Goal: Information Seeking & Learning: Learn about a topic

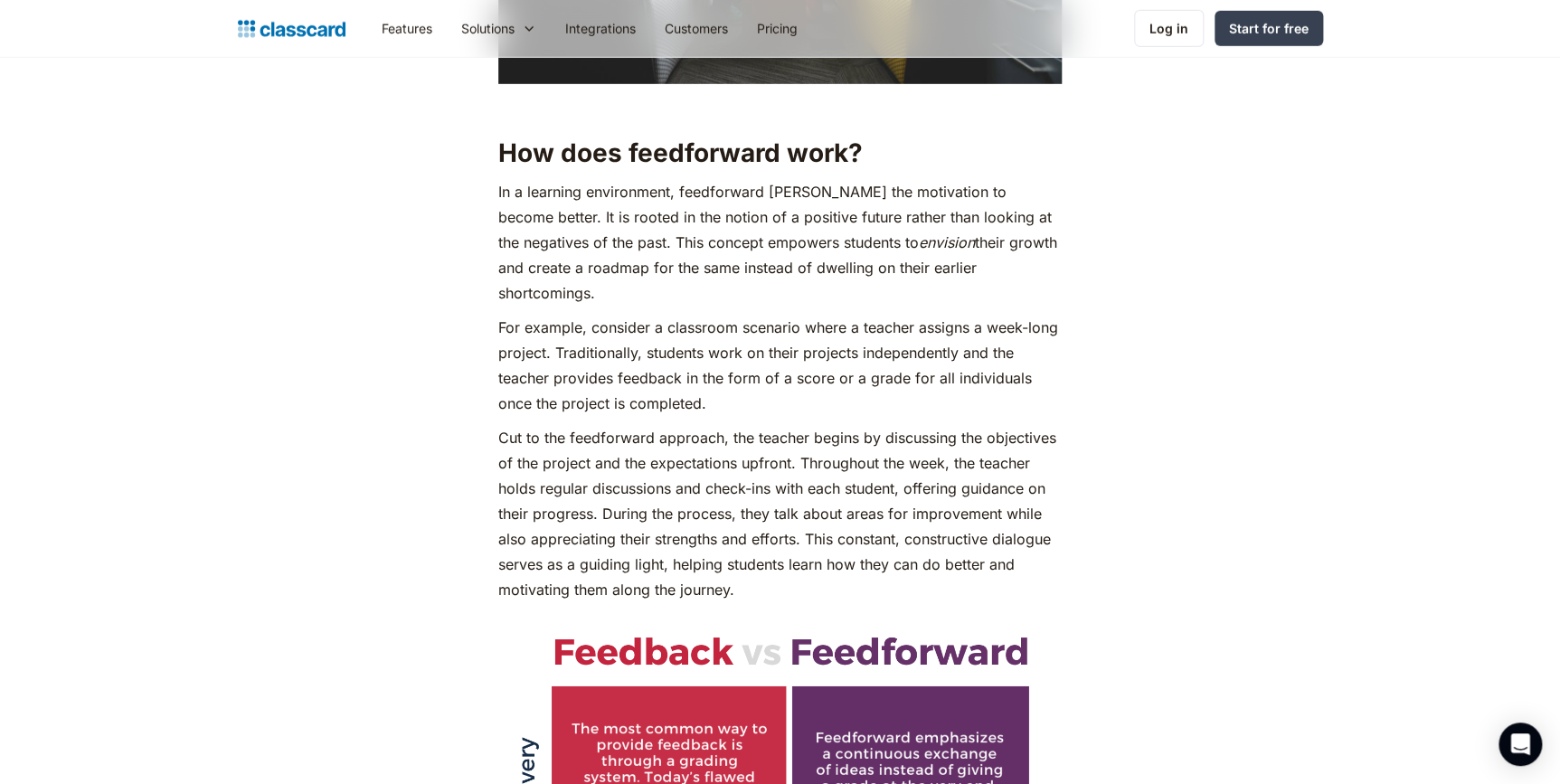
scroll to position [2793, 0]
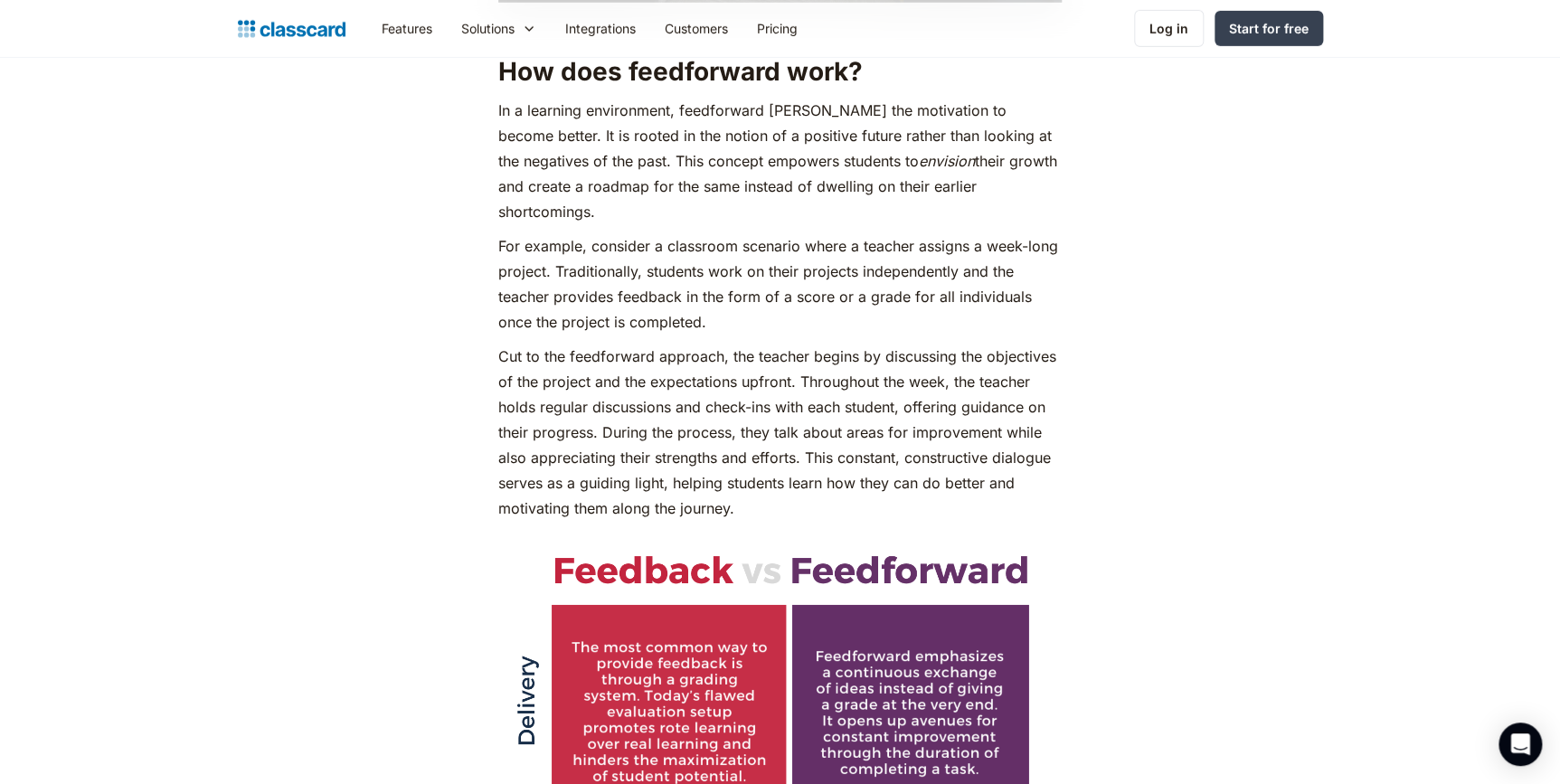
click at [639, 70] on strong "How does feedforward work?" at bounding box center [681, 71] width 364 height 31
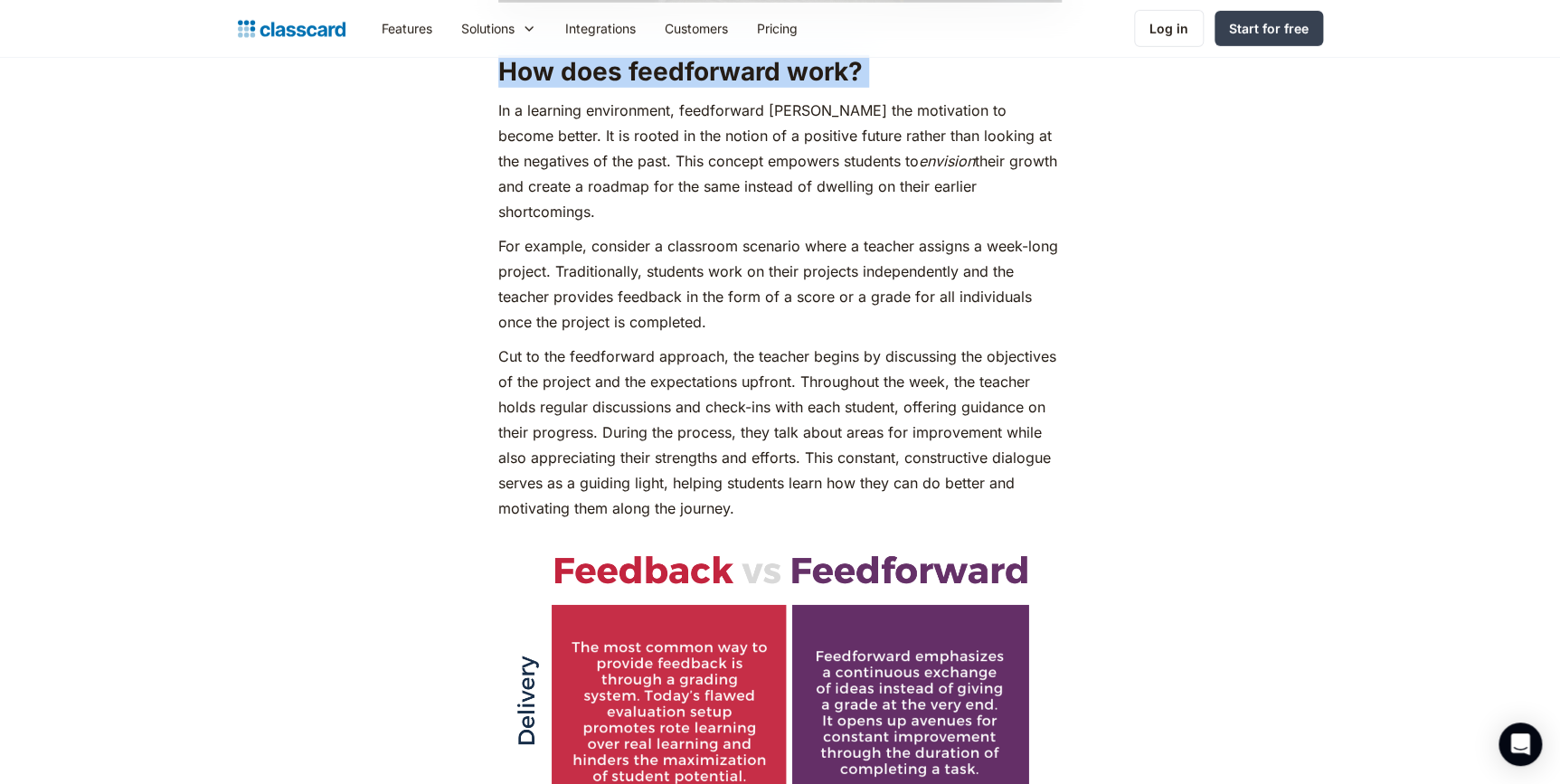
click at [639, 70] on strong "How does feedforward work?" at bounding box center [681, 71] width 364 height 31
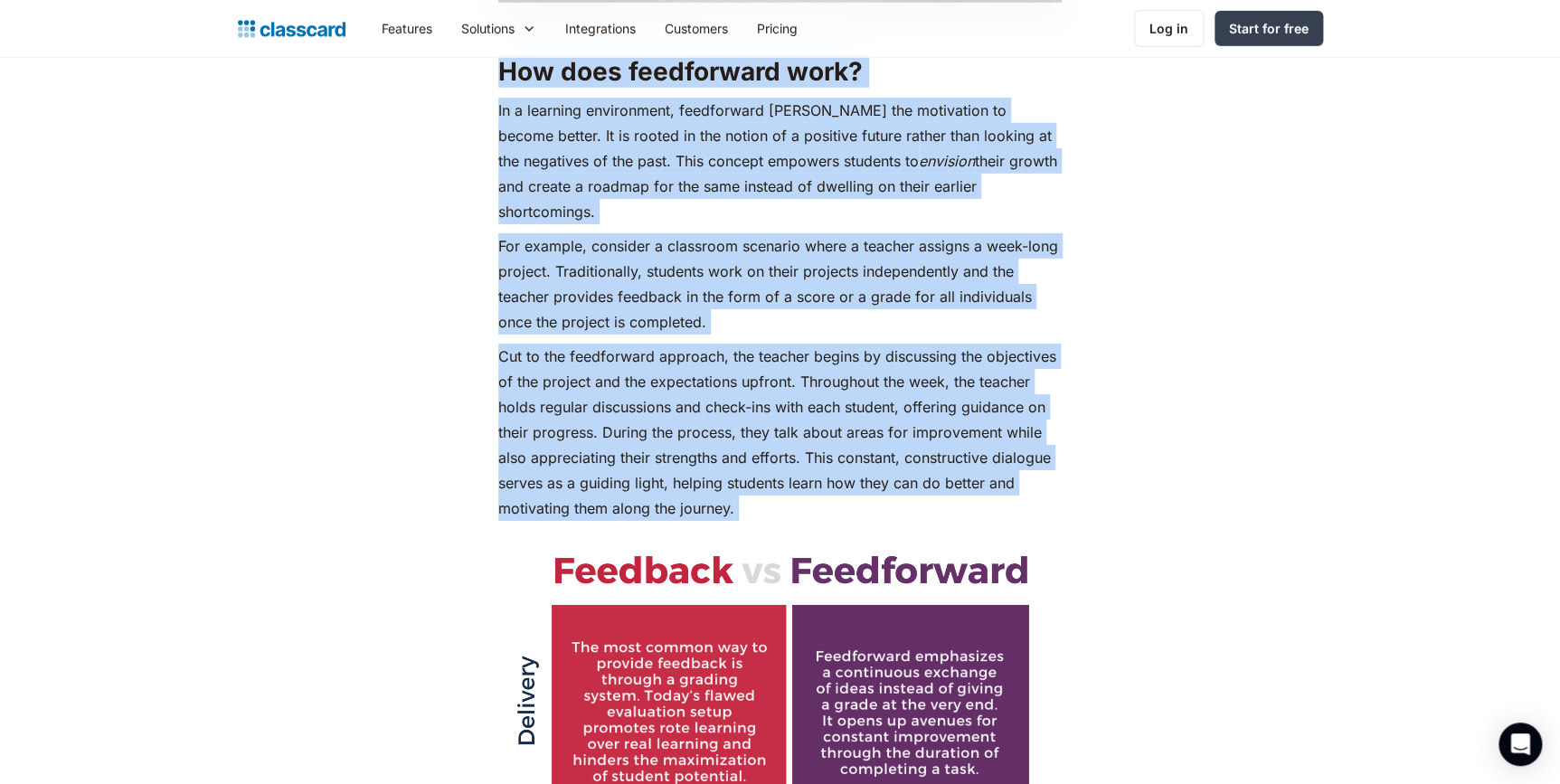
click at [707, 354] on p "Cut to the feedforward approach, the teacher begins by discussing the objective…" at bounding box center [780, 433] width 563 height 178
copy div "How does feedforward work? In a learning environment, feedforward [PERSON_NAME]…"
click at [732, 142] on p "In a learning environment, feedforward [PERSON_NAME] the motivation to become b…" at bounding box center [780, 161] width 563 height 127
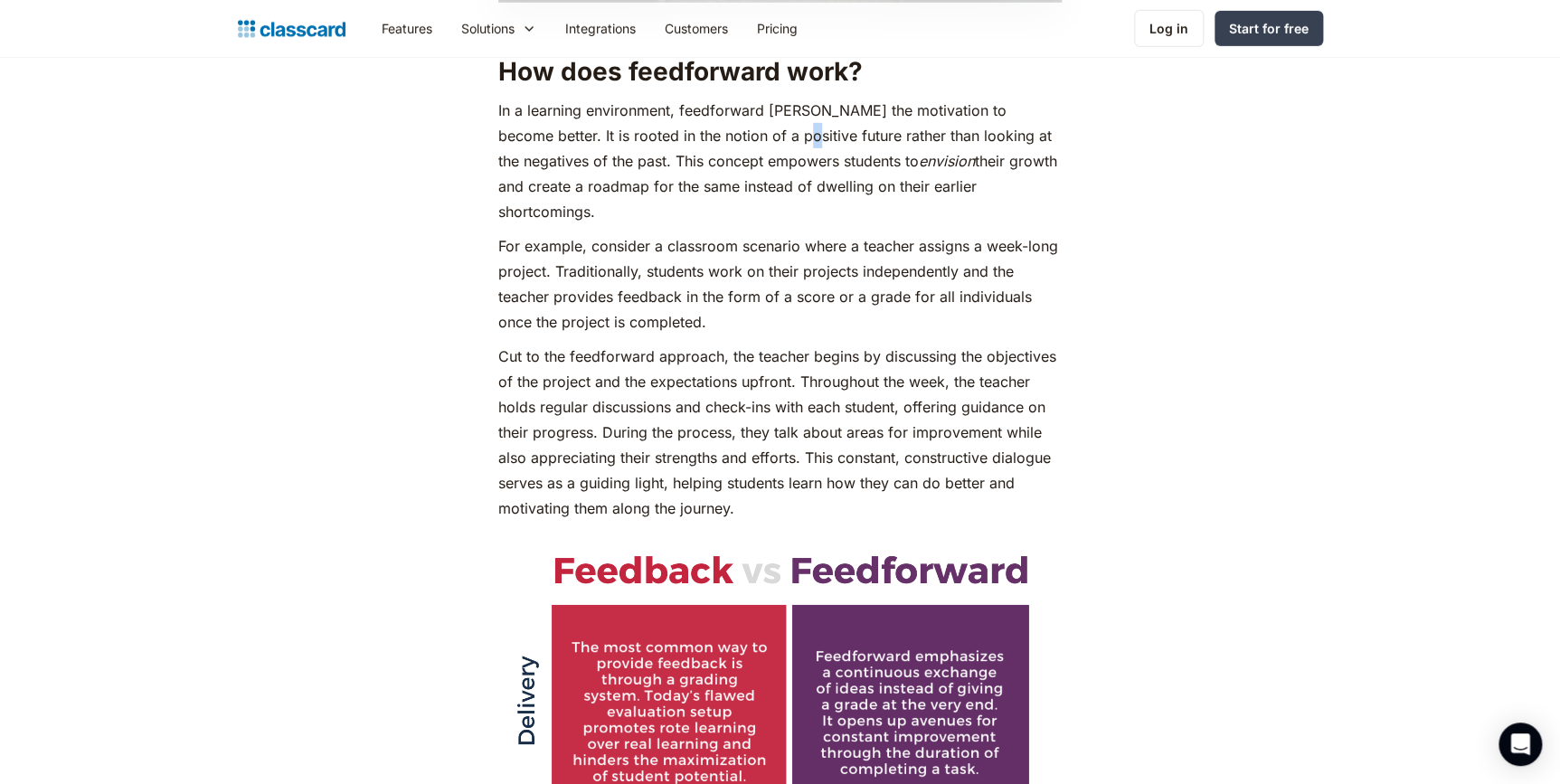
click at [732, 142] on p "In a learning environment, feedforward [PERSON_NAME] the motivation to become b…" at bounding box center [780, 161] width 563 height 127
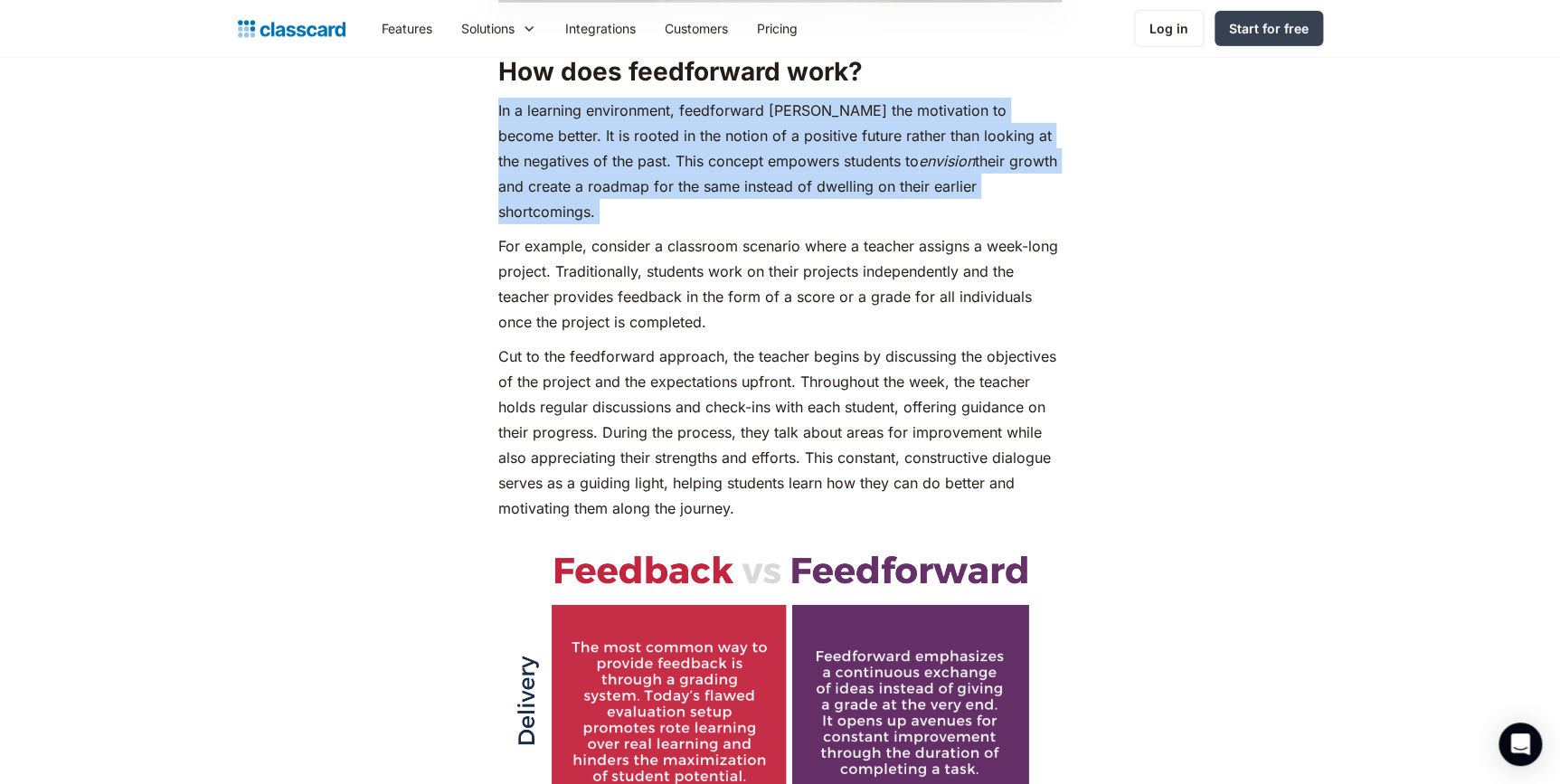
click at [732, 142] on p "In a learning environment, feedforward [PERSON_NAME] the motivation to become b…" at bounding box center [780, 161] width 563 height 127
click at [603, 233] on p "For example, consider a classroom scenario where a teacher assigns a week-long …" at bounding box center [780, 284] width 563 height 102
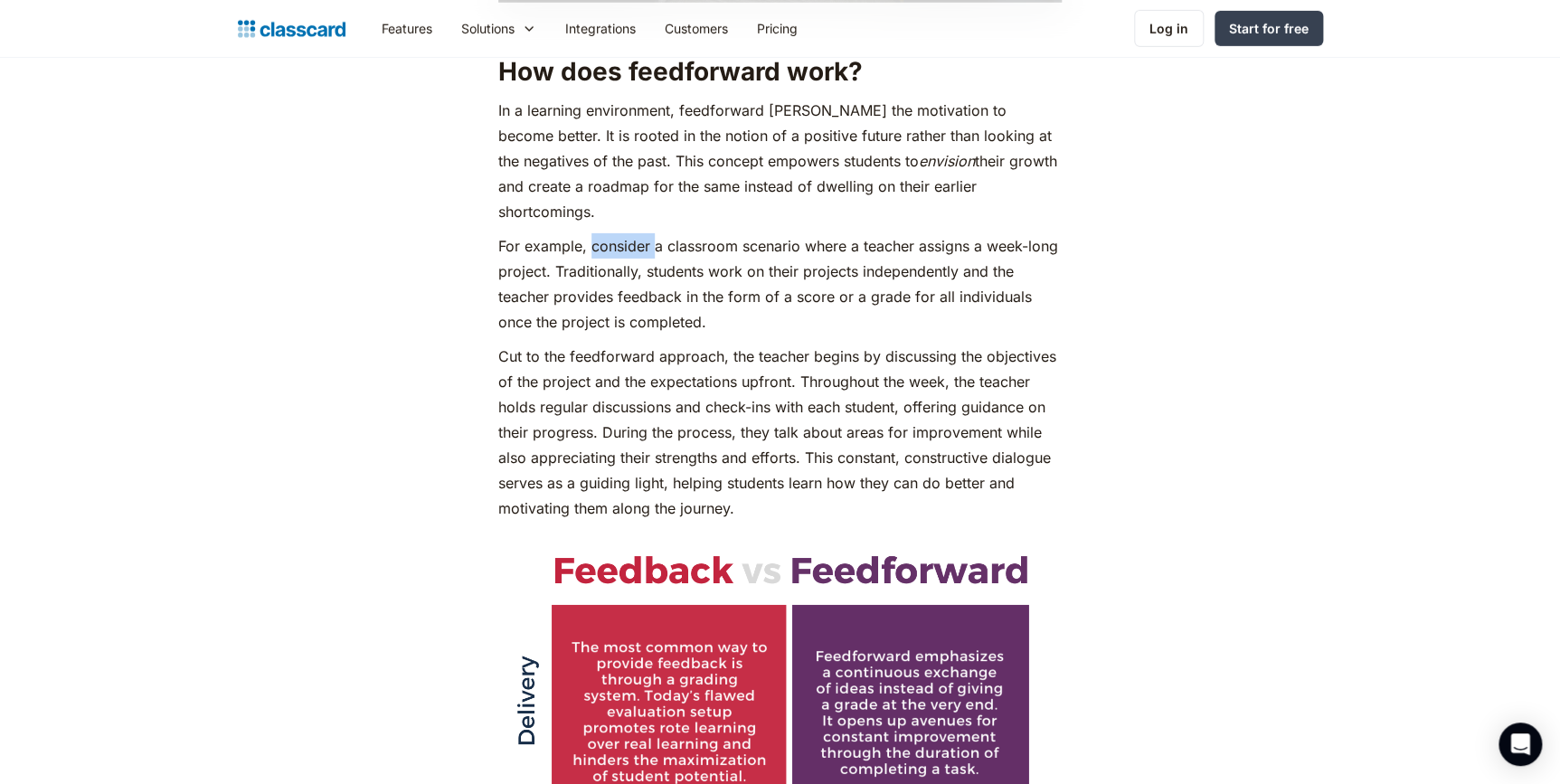
click at [603, 233] on p "For example, consider a classroom scenario where a teacher assigns a week-long …" at bounding box center [780, 284] width 563 height 102
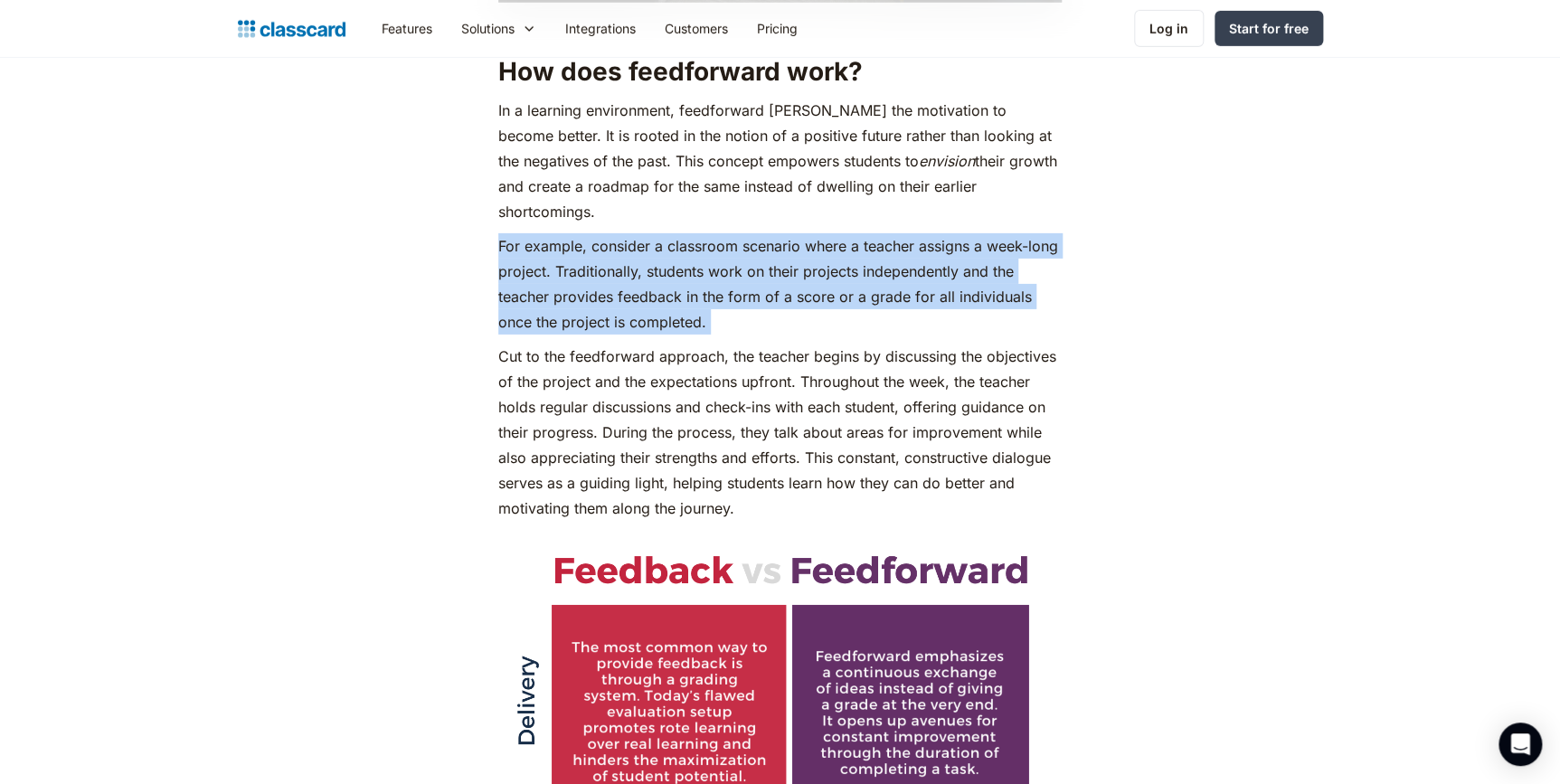
click at [603, 233] on p "For example, consider a classroom scenario where a teacher assigns a week-long …" at bounding box center [780, 284] width 563 height 102
copy p "For example, consider a classroom scenario where a teacher assigns a week-long …"
click at [565, 397] on p "Cut to the feedforward approach, the teacher begins by discussing the objective…" at bounding box center [780, 433] width 563 height 178
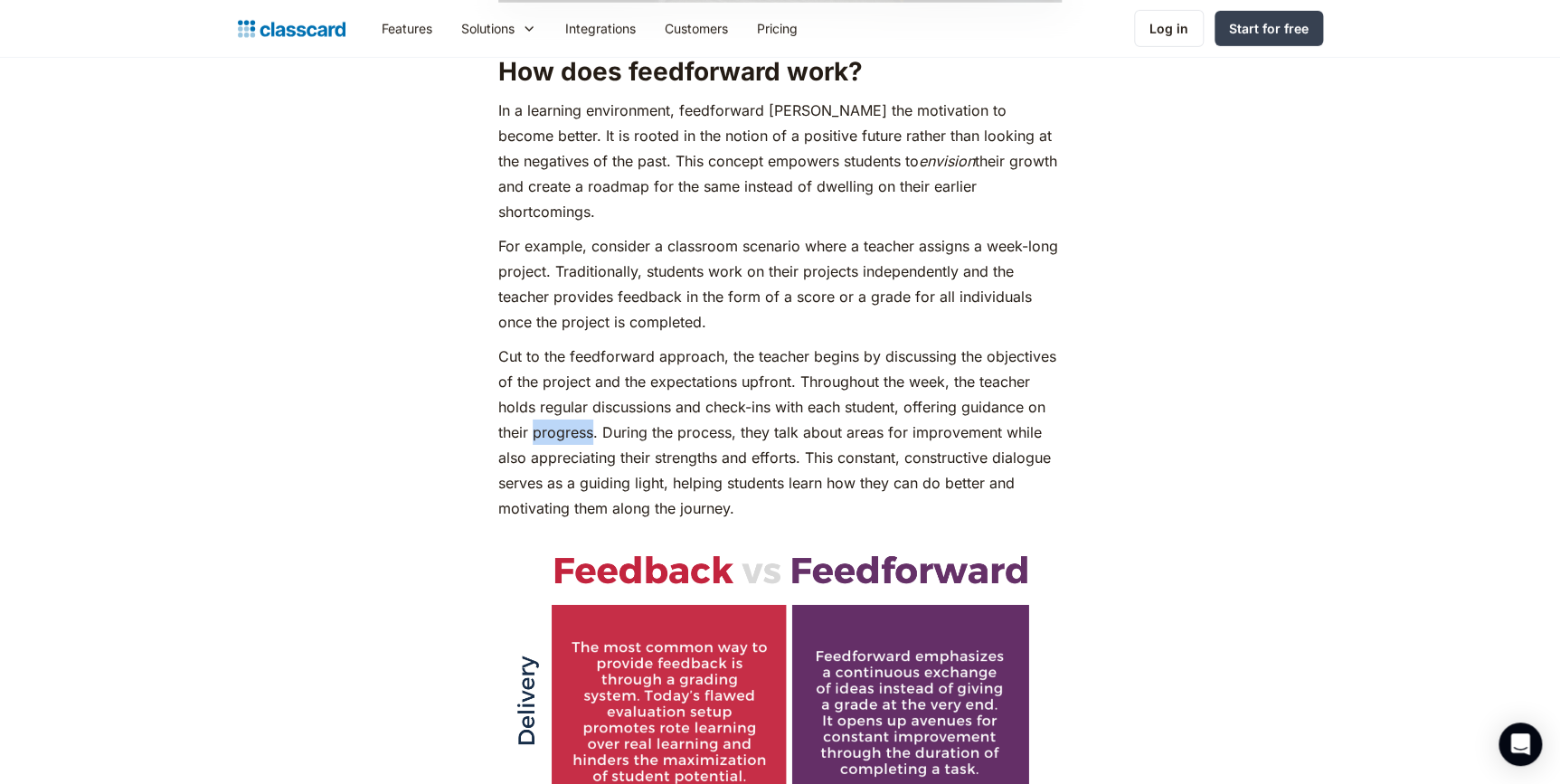
click at [565, 397] on p "Cut to the feedforward approach, the teacher begins by discussing the objective…" at bounding box center [780, 433] width 563 height 178
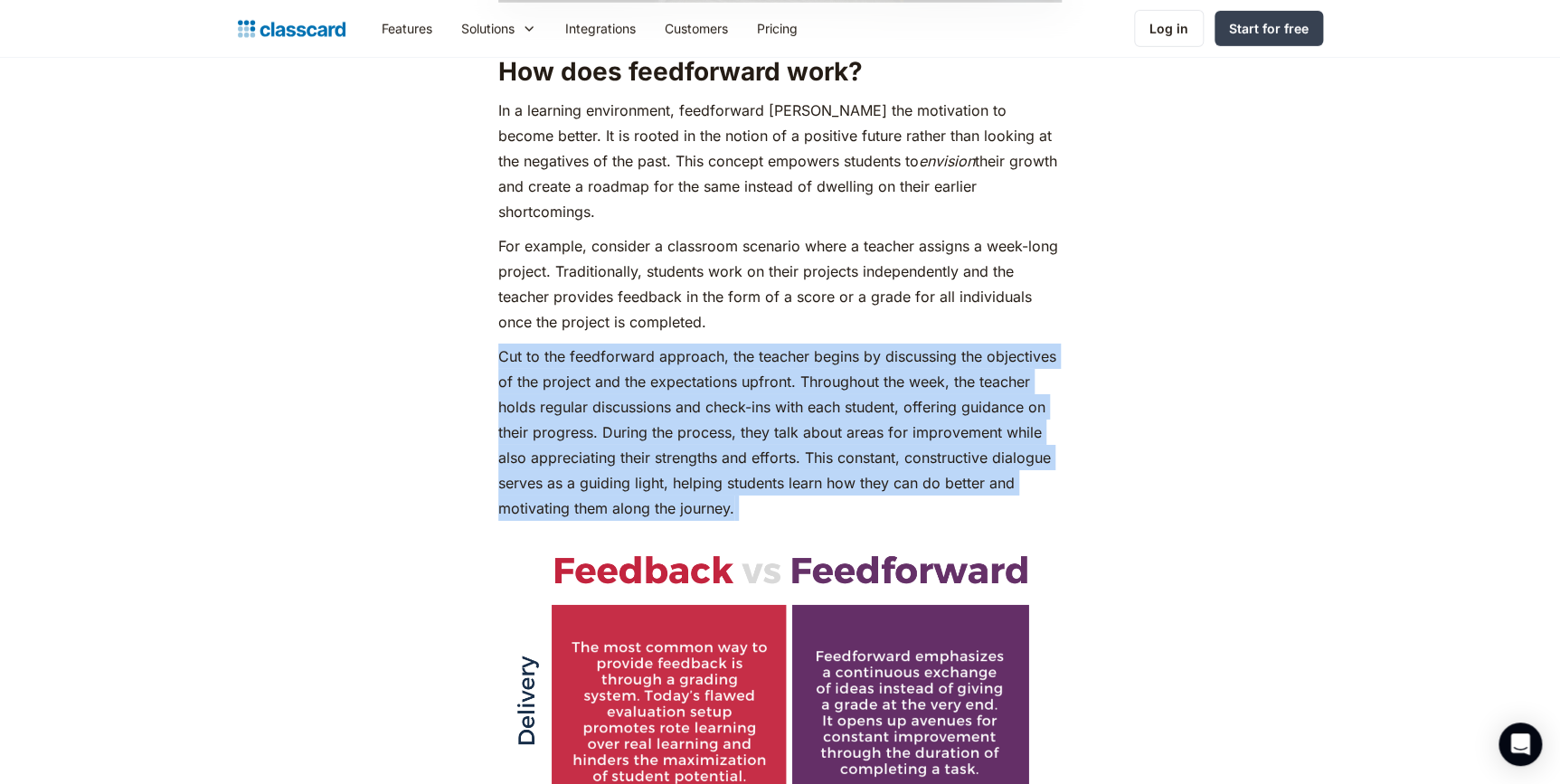
click at [565, 397] on p "Cut to the feedforward approach, the teacher begins by discussing the objective…" at bounding box center [780, 433] width 563 height 178
copy p "Cut to the feedforward approach, the teacher begins by discussing the objective…"
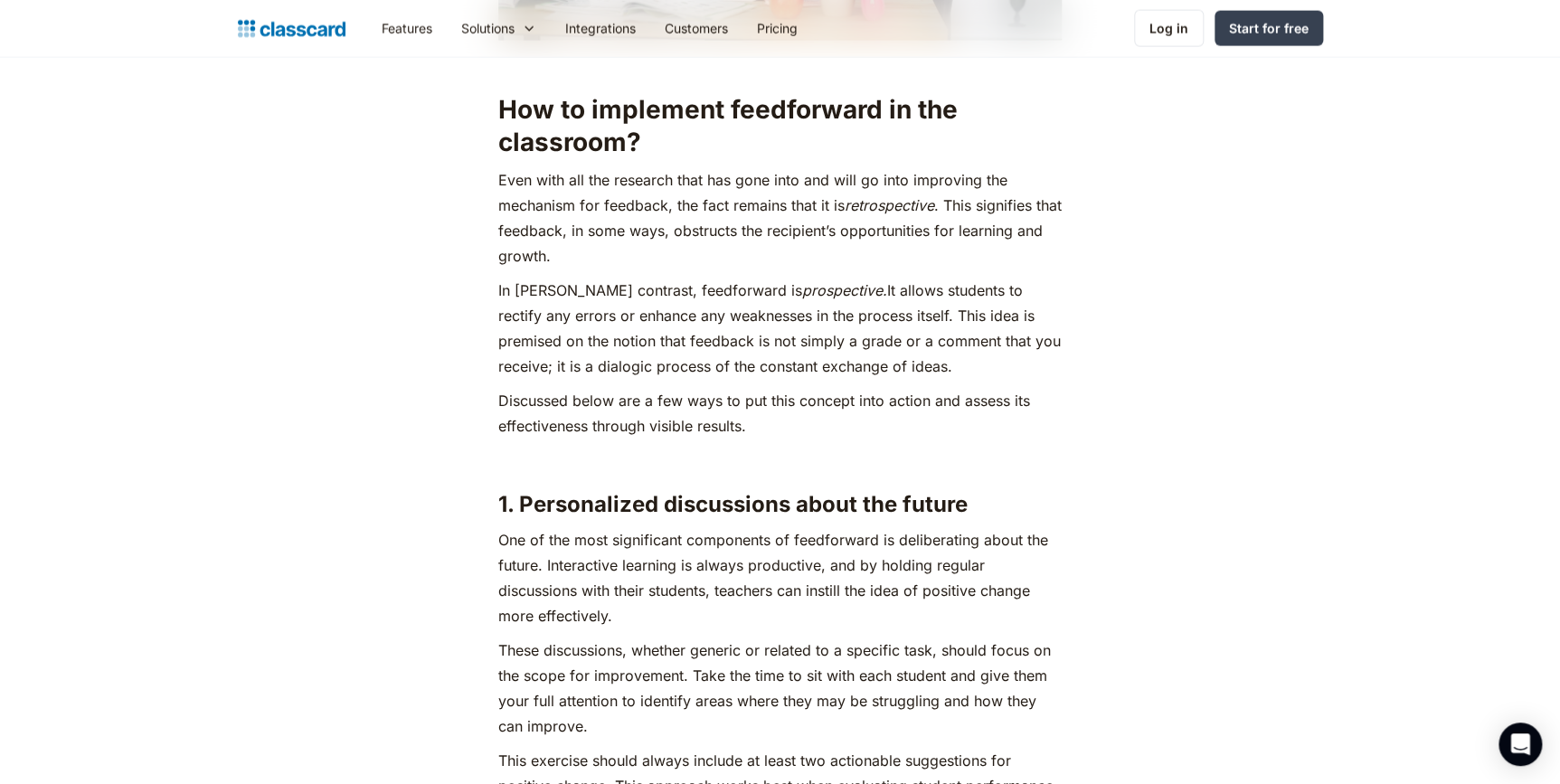
scroll to position [5423, 0]
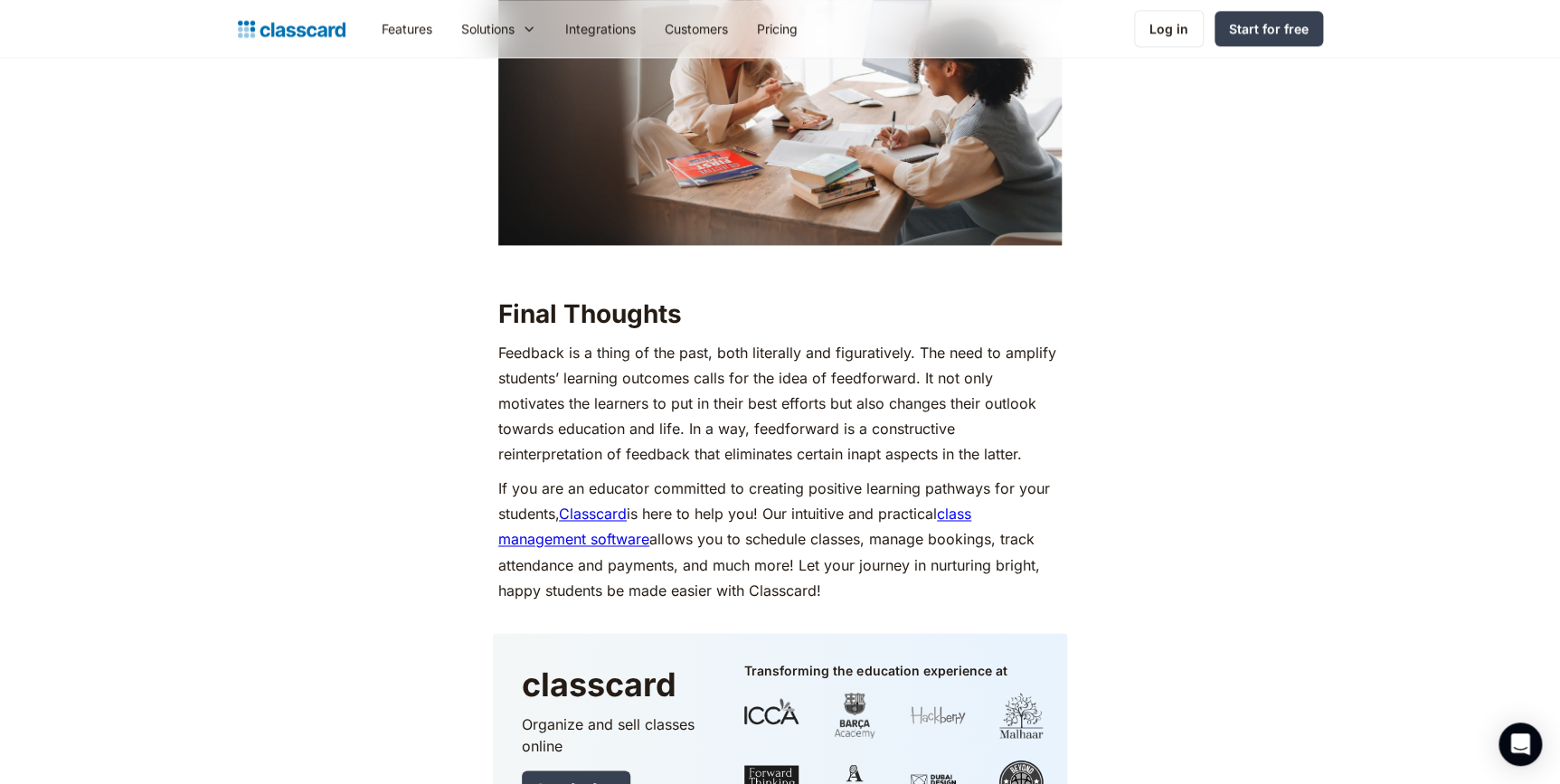
scroll to position [8054, 0]
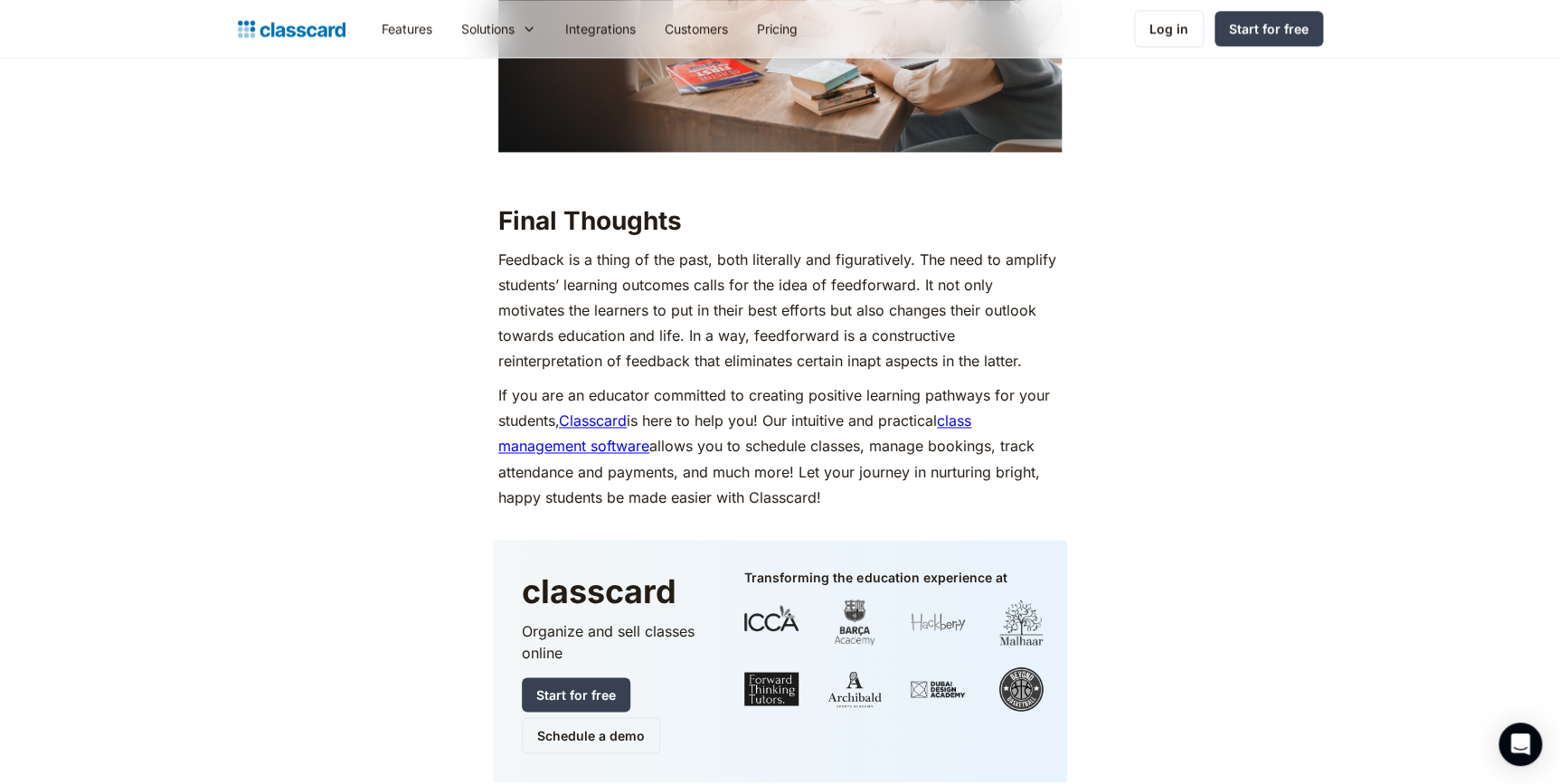
scroll to position [7971, 0]
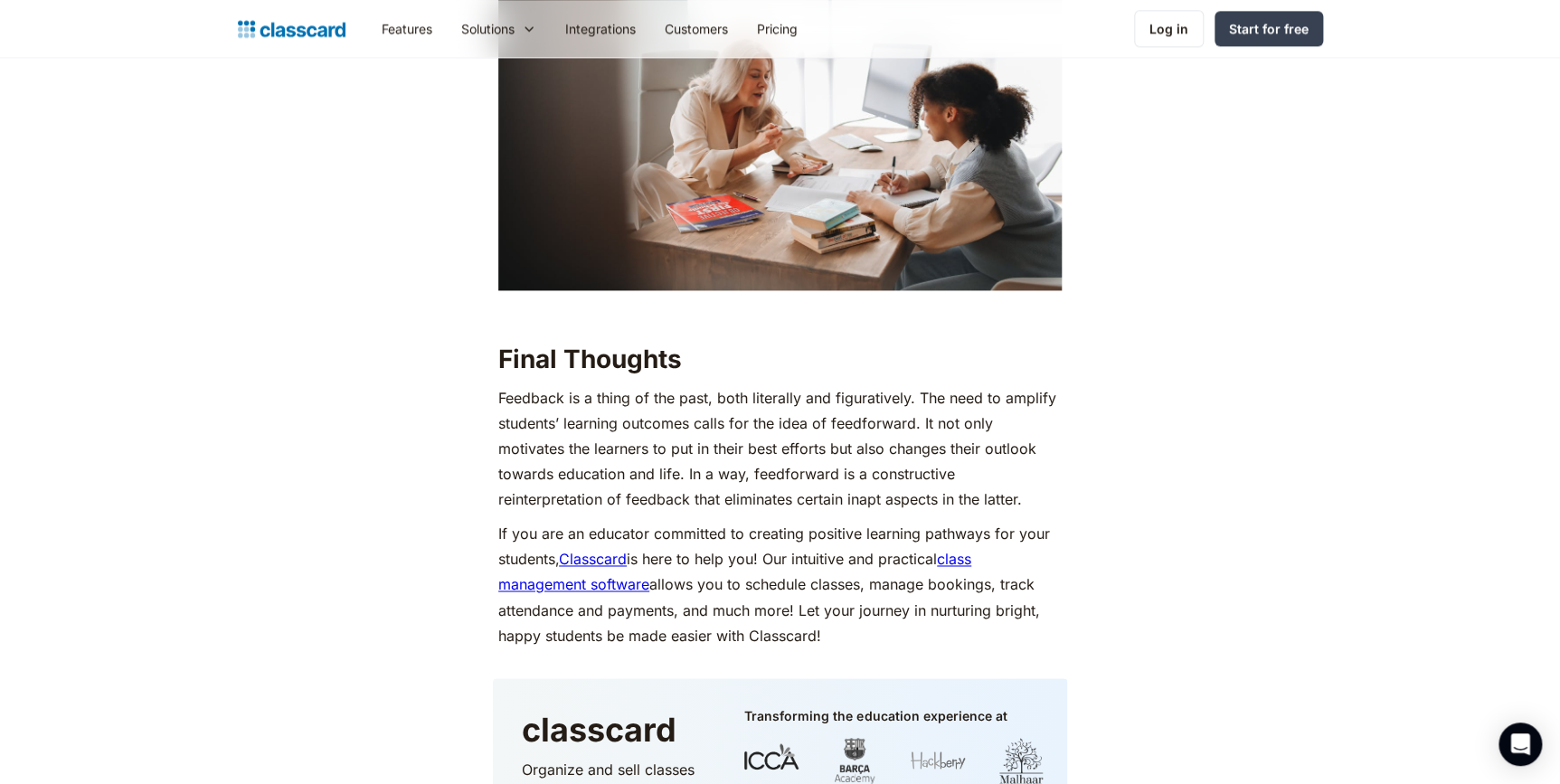
click at [790, 537] on p "If you are an educator committed to creating positive learning pathways for you…" at bounding box center [780, 583] width 563 height 127
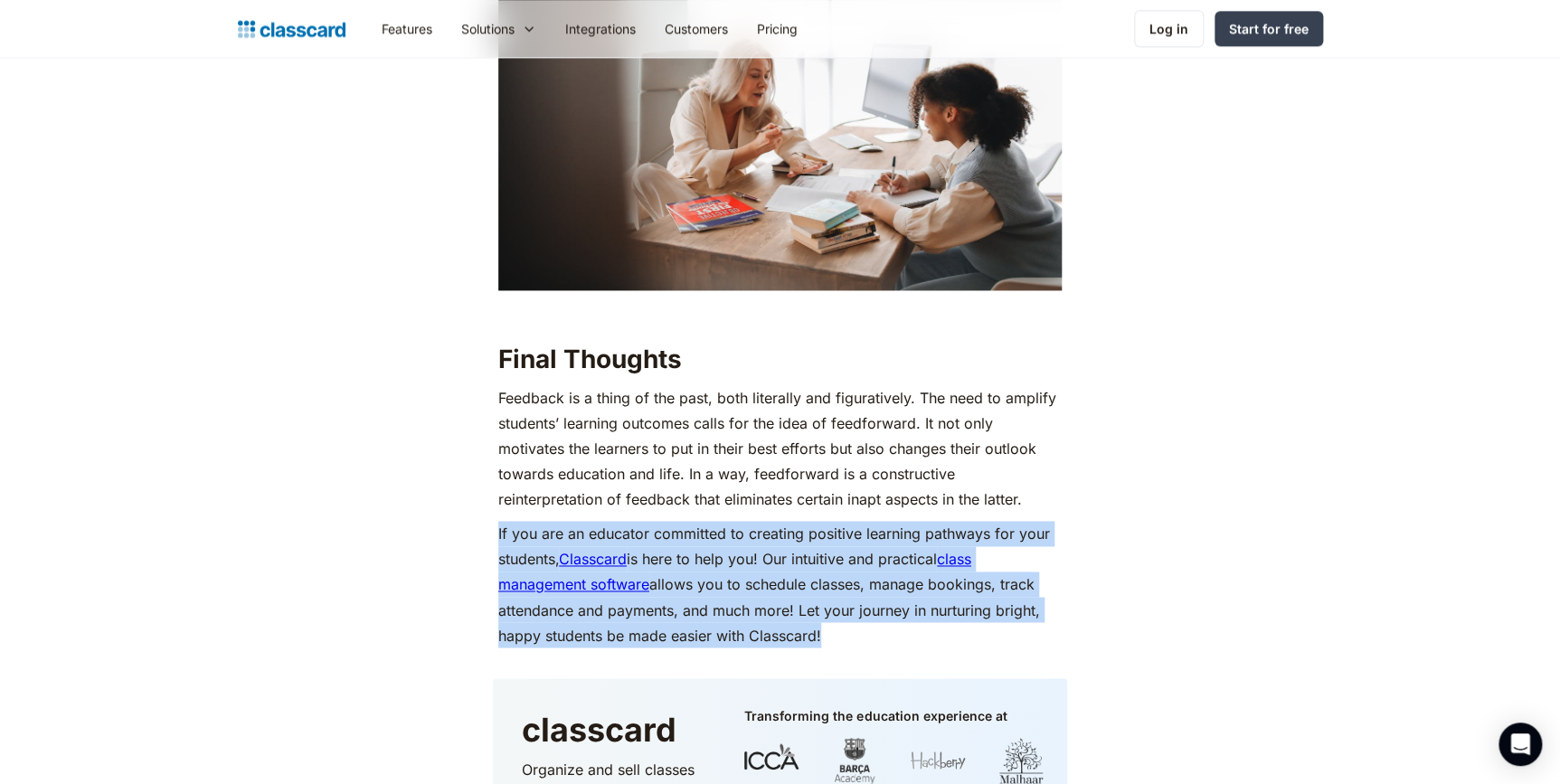
click at [790, 537] on p "If you are an educator committed to creating positive learning pathways for you…" at bounding box center [780, 583] width 563 height 127
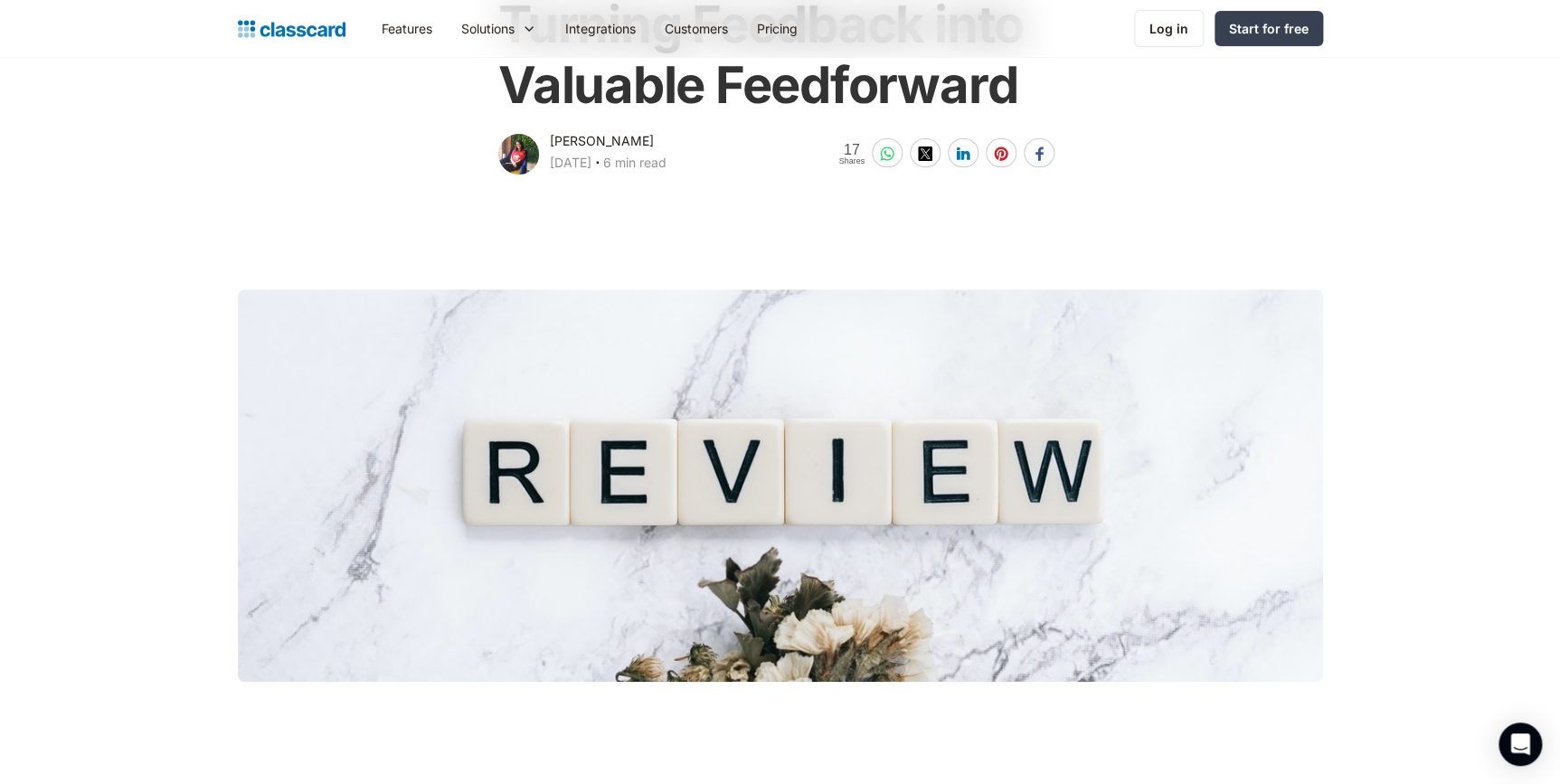
scroll to position [0, 0]
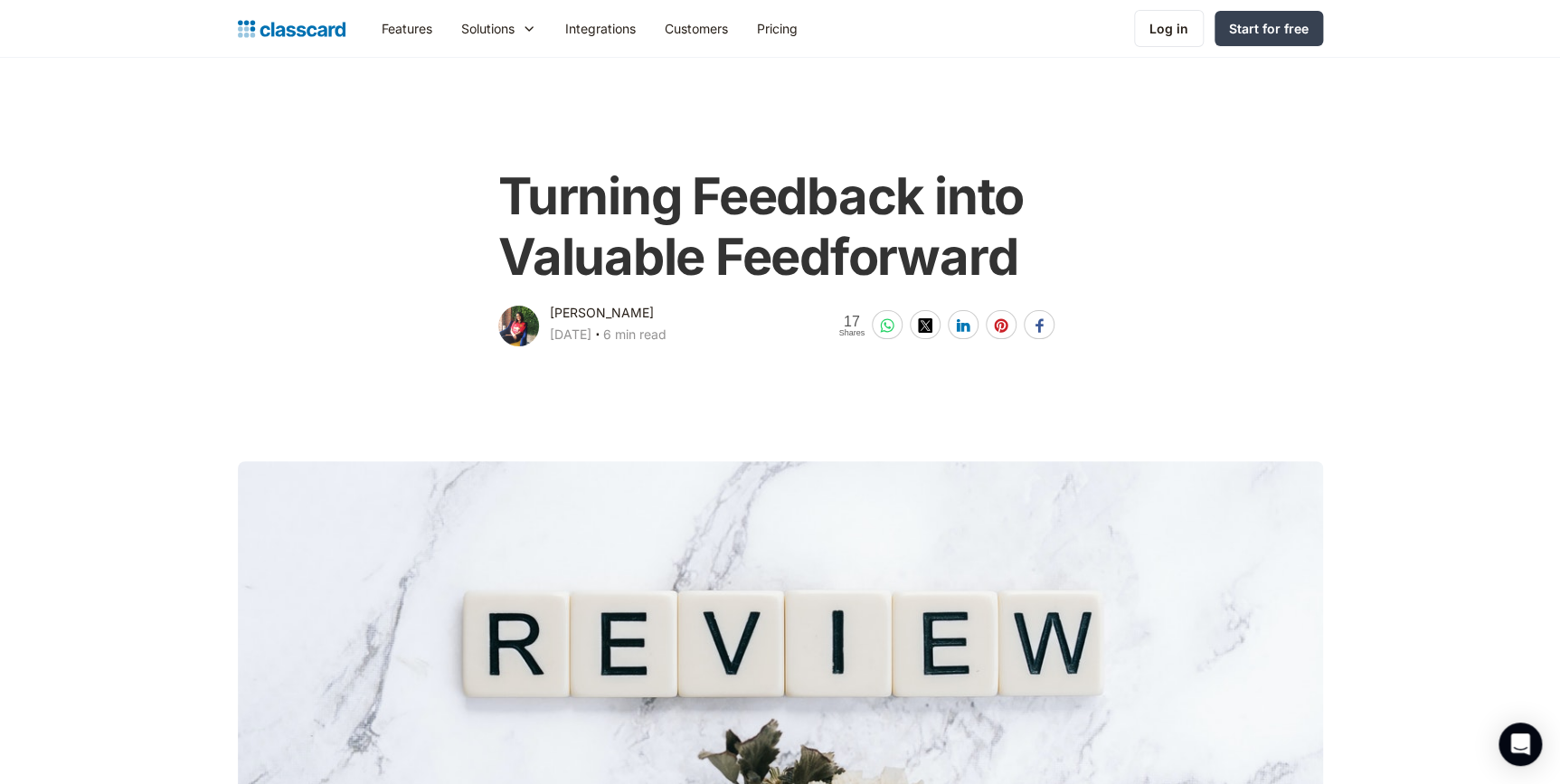
drag, startPoint x: 1140, startPoint y: 581, endPoint x: 995, endPoint y: 185, distance: 421.7
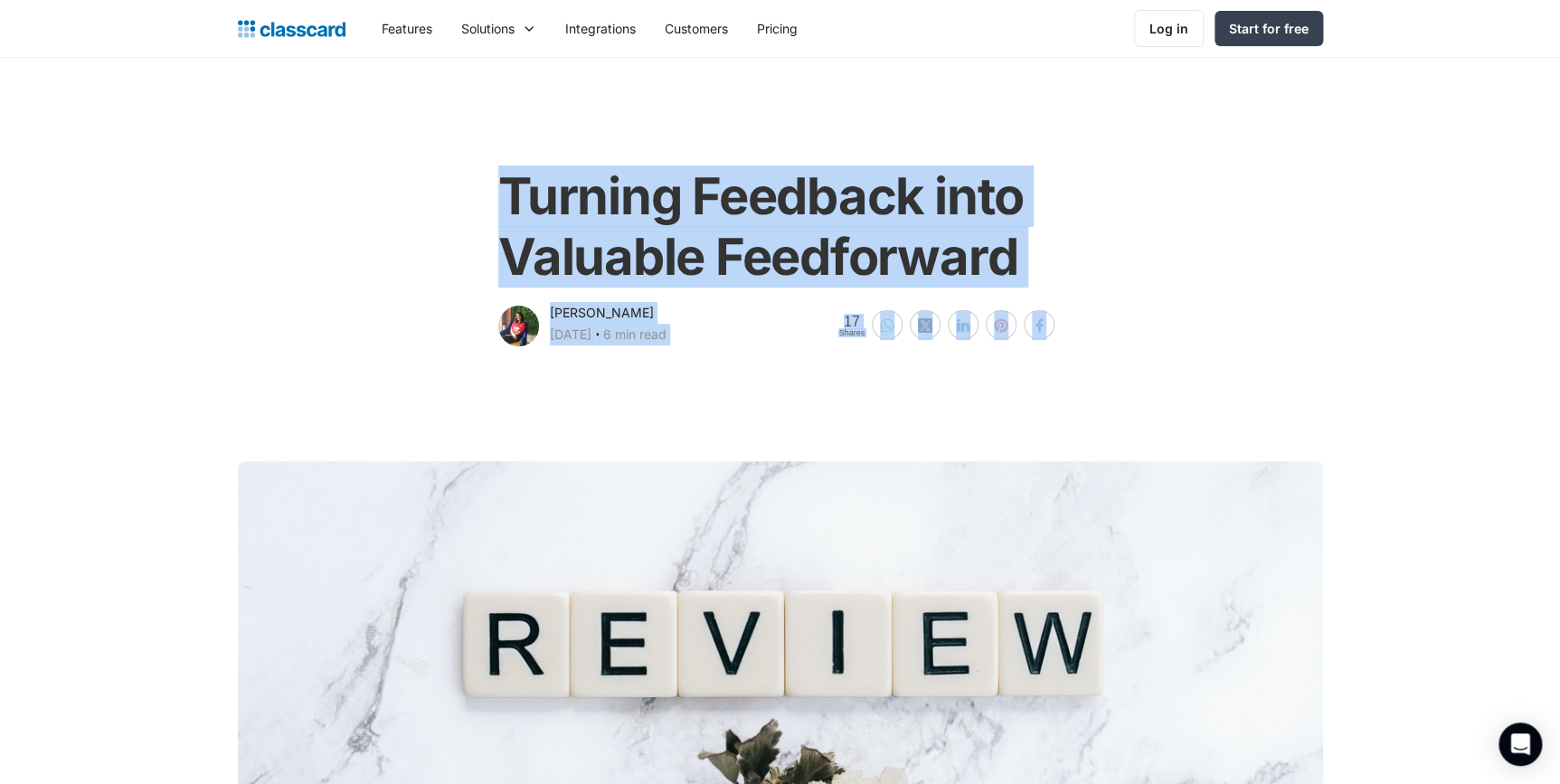
click at [558, 190] on h1 "Turning Feedback into Valuable Feedforward" at bounding box center [780, 227] width 563 height 121
copy body "Loremip Dolorsit amet Consecte Adipiscinge Seddoeiusm Tempo Incidi 73, 6964 ‧ 0…"
click at [514, 251] on h1 "Turning Feedback into Valuable Feedforward" at bounding box center [780, 227] width 563 height 121
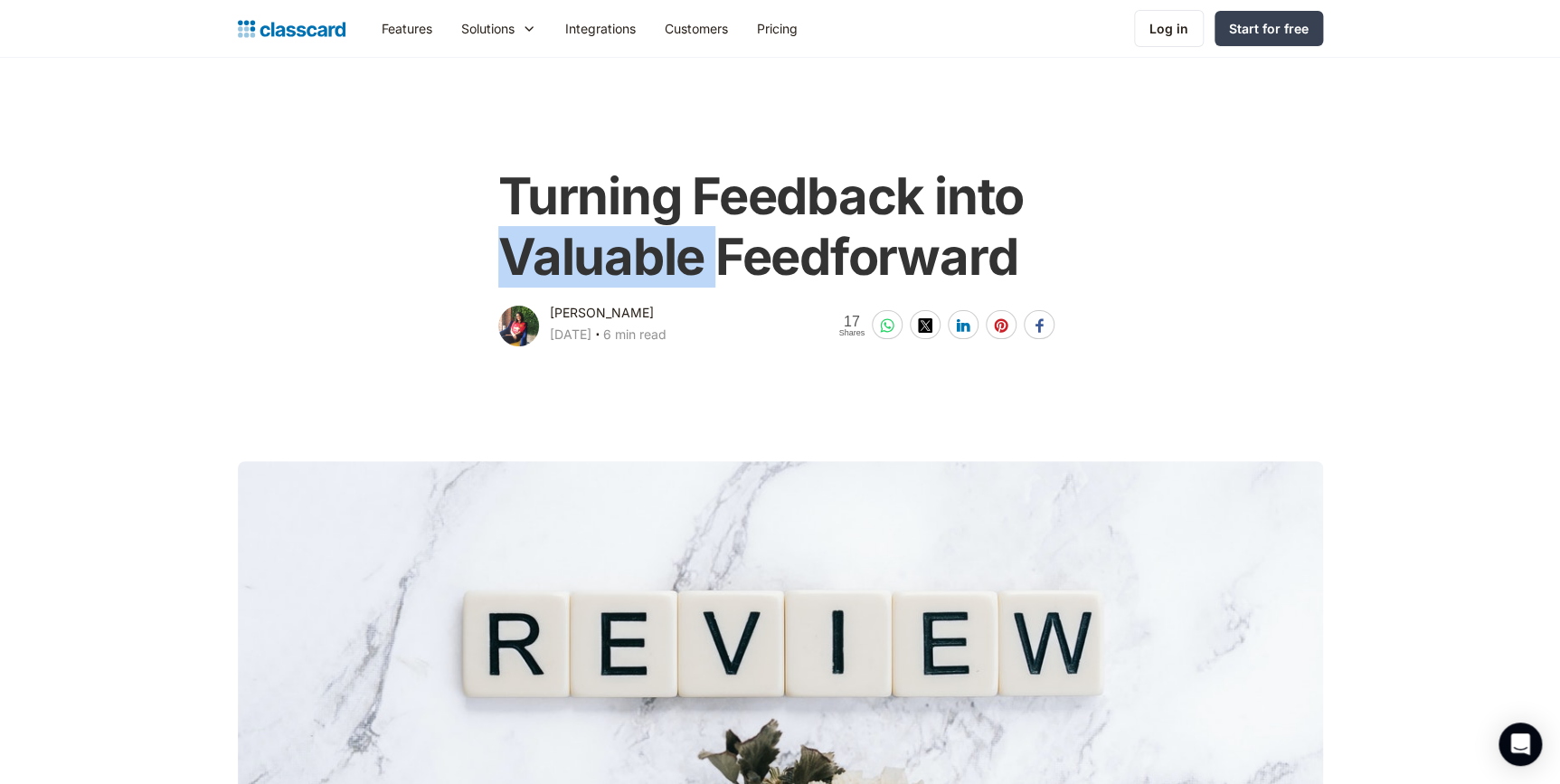
click at [514, 251] on h1 "Turning Feedback into Valuable Feedforward" at bounding box center [780, 227] width 563 height 121
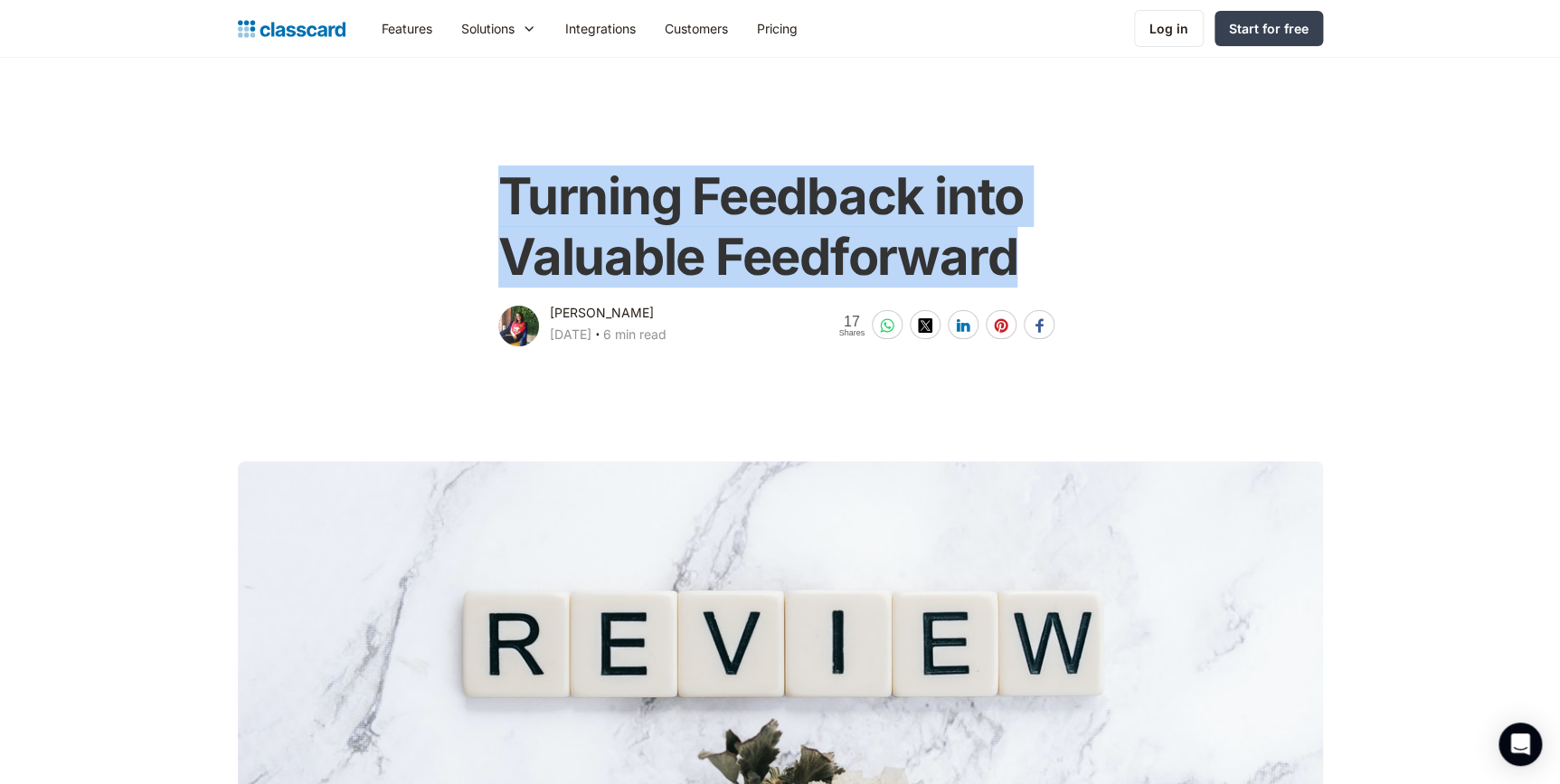
click at [514, 251] on h1 "Turning Feedback into Valuable Feedforward" at bounding box center [780, 227] width 563 height 121
